Goal: Use online tool/utility: Utilize a website feature to perform a specific function

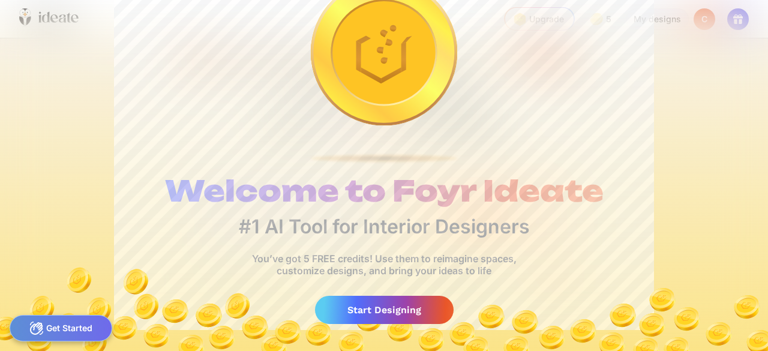
scroll to position [0, 6]
click at [391, 309] on div "Start Designing" at bounding box center [384, 310] width 139 height 28
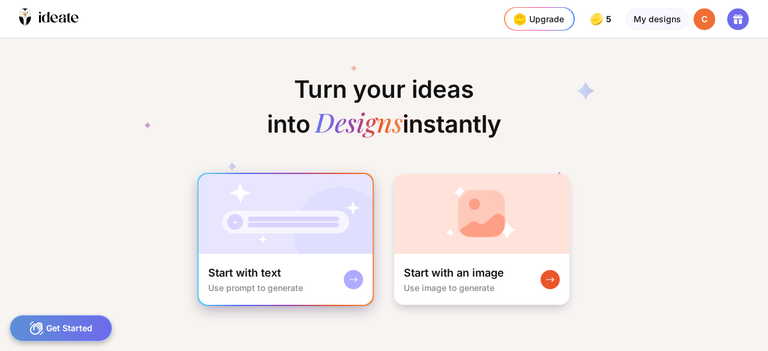
click at [294, 212] on img at bounding box center [286, 214] width 174 height 80
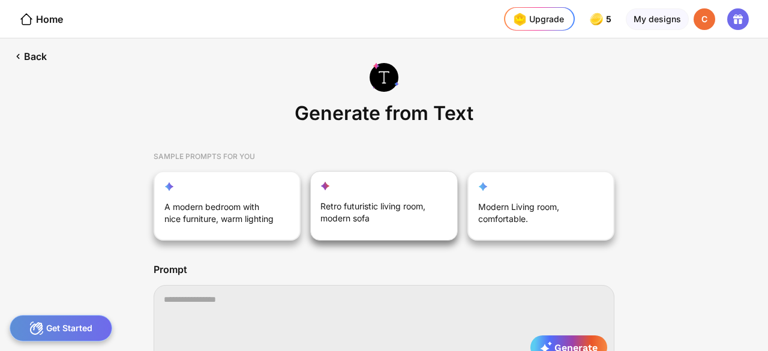
click at [407, 205] on div "Retro futuristic living room, modern sofa" at bounding box center [377, 214] width 114 height 29
type textarea "**********"
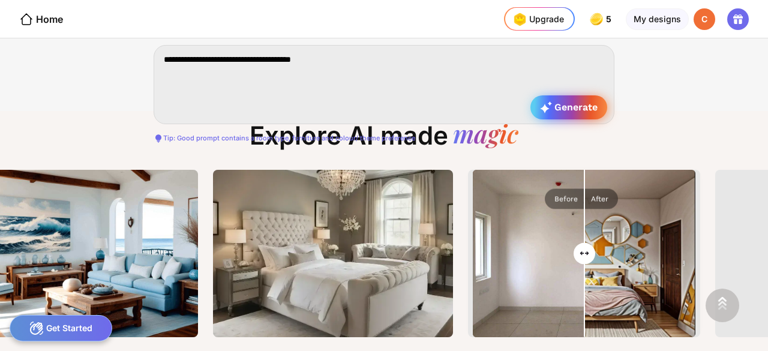
click at [580, 107] on span "Generate" at bounding box center [569, 107] width 58 height 12
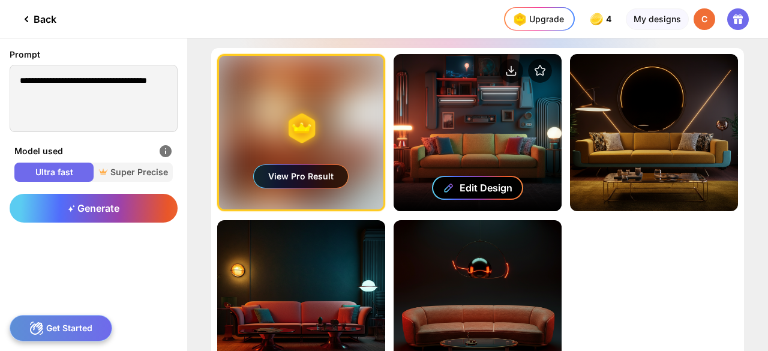
click at [483, 191] on div "Edit Design" at bounding box center [486, 188] width 53 height 12
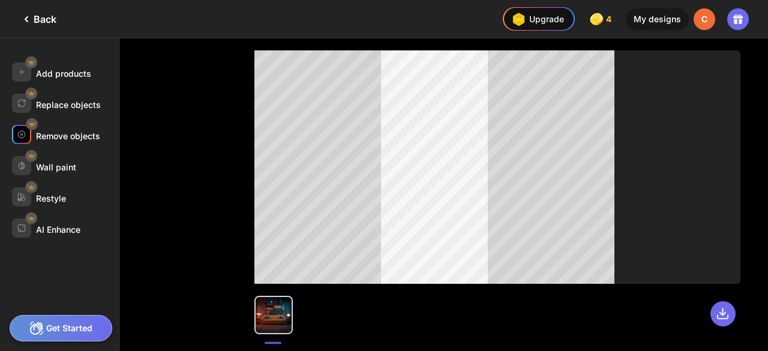
click at [52, 133] on div "Remove objects" at bounding box center [68, 136] width 64 height 10
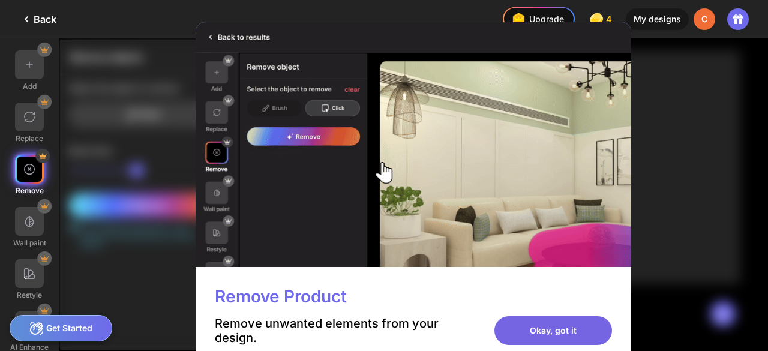
click at [533, 331] on div "Okay, got it" at bounding box center [553, 330] width 118 height 29
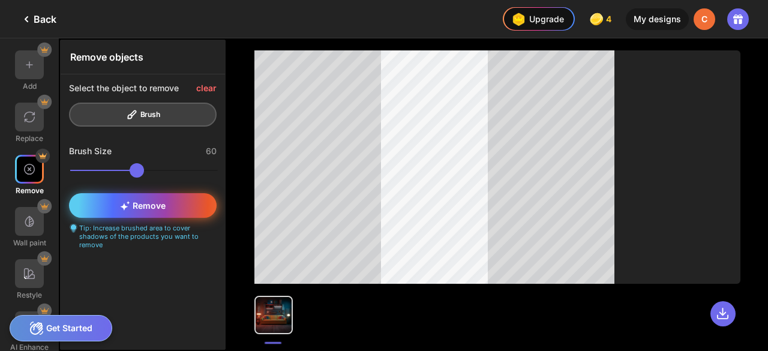
click at [134, 205] on span "Remove" at bounding box center [143, 205] width 46 height 10
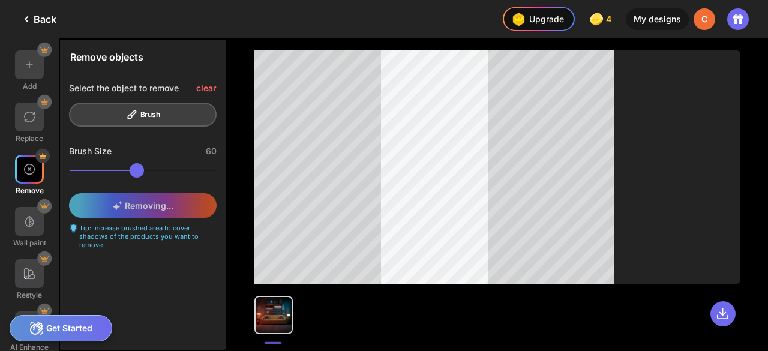
click at [152, 113] on div "Select the object to remove clear Brush" at bounding box center [143, 104] width 164 height 61
click at [206, 88] on div "clear" at bounding box center [206, 88] width 20 height 10
click at [149, 109] on div "Select the object to remove clear Brush" at bounding box center [143, 104] width 164 height 61
click at [149, 204] on div "Removing... Tip: Increase brushed area to cover shadows of the products you wan…" at bounding box center [143, 221] width 164 height 73
drag, startPoint x: 86, startPoint y: 206, endPoint x: 96, endPoint y: 208, distance: 9.8
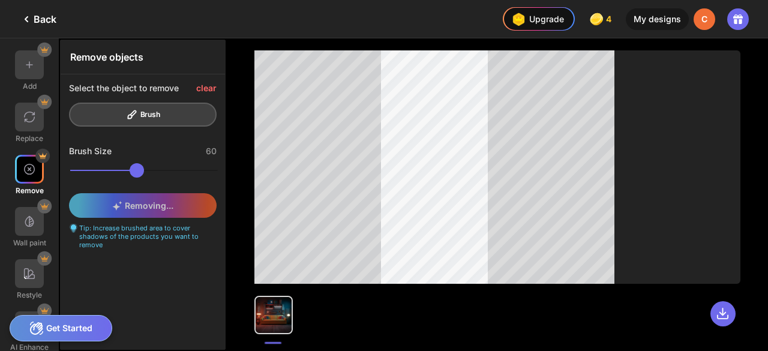
click at [86, 206] on div "Removing... Tip: Increase brushed area to cover shadows of the products you wan…" at bounding box center [143, 221] width 164 height 73
click at [31, 116] on img at bounding box center [29, 117] width 12 height 12
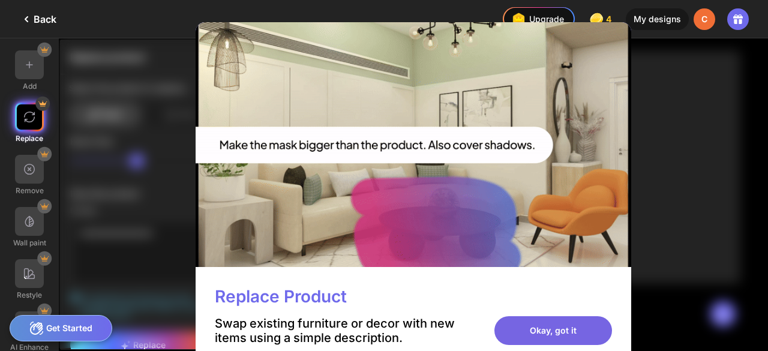
click at [536, 332] on div "Okay, got it" at bounding box center [553, 330] width 118 height 29
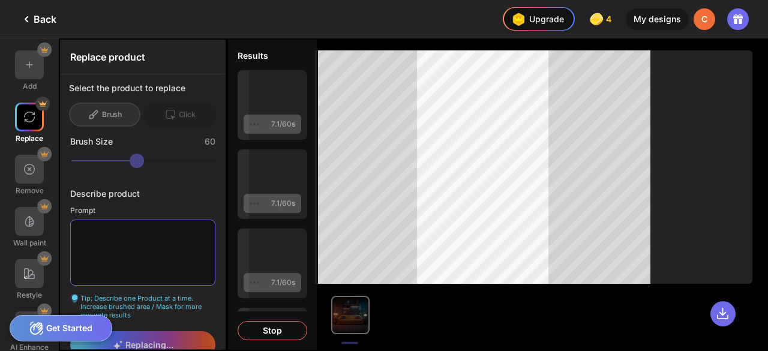
click at [161, 248] on textarea at bounding box center [142, 253] width 145 height 66
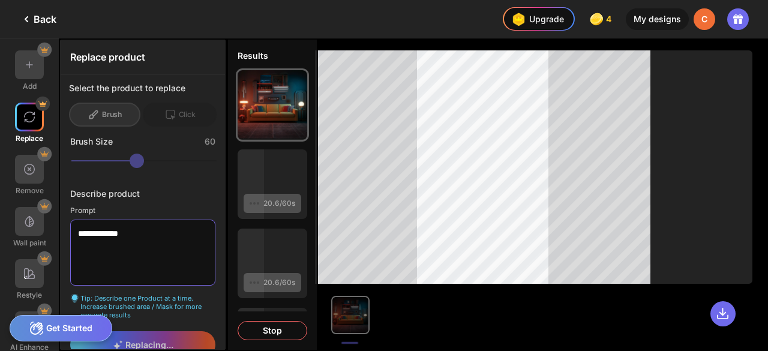
click at [136, 234] on textarea "**********" at bounding box center [142, 253] width 145 height 66
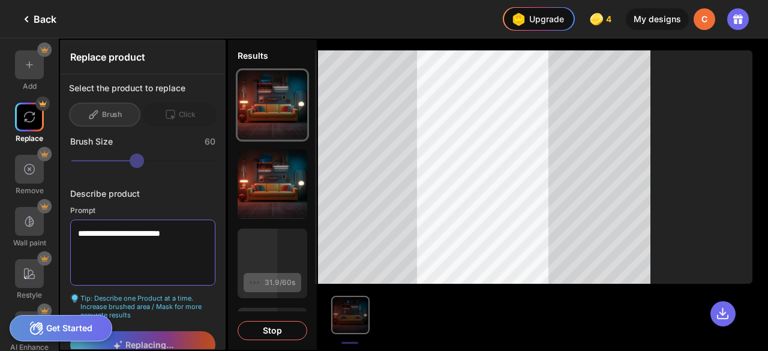
type textarea "**********"
click at [136, 337] on div "Replacing..." at bounding box center [143, 347] width 164 height 33
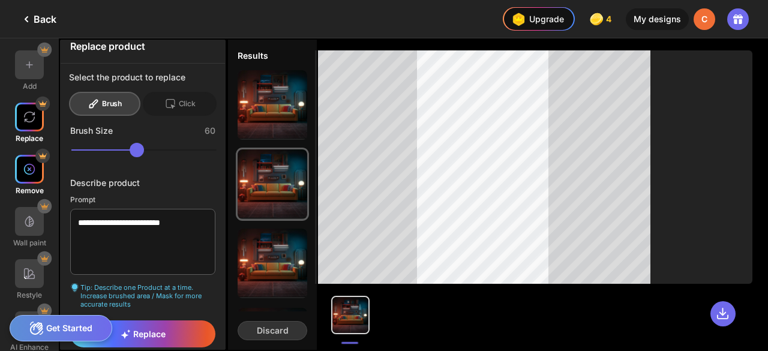
click at [29, 173] on img at bounding box center [29, 169] width 12 height 12
